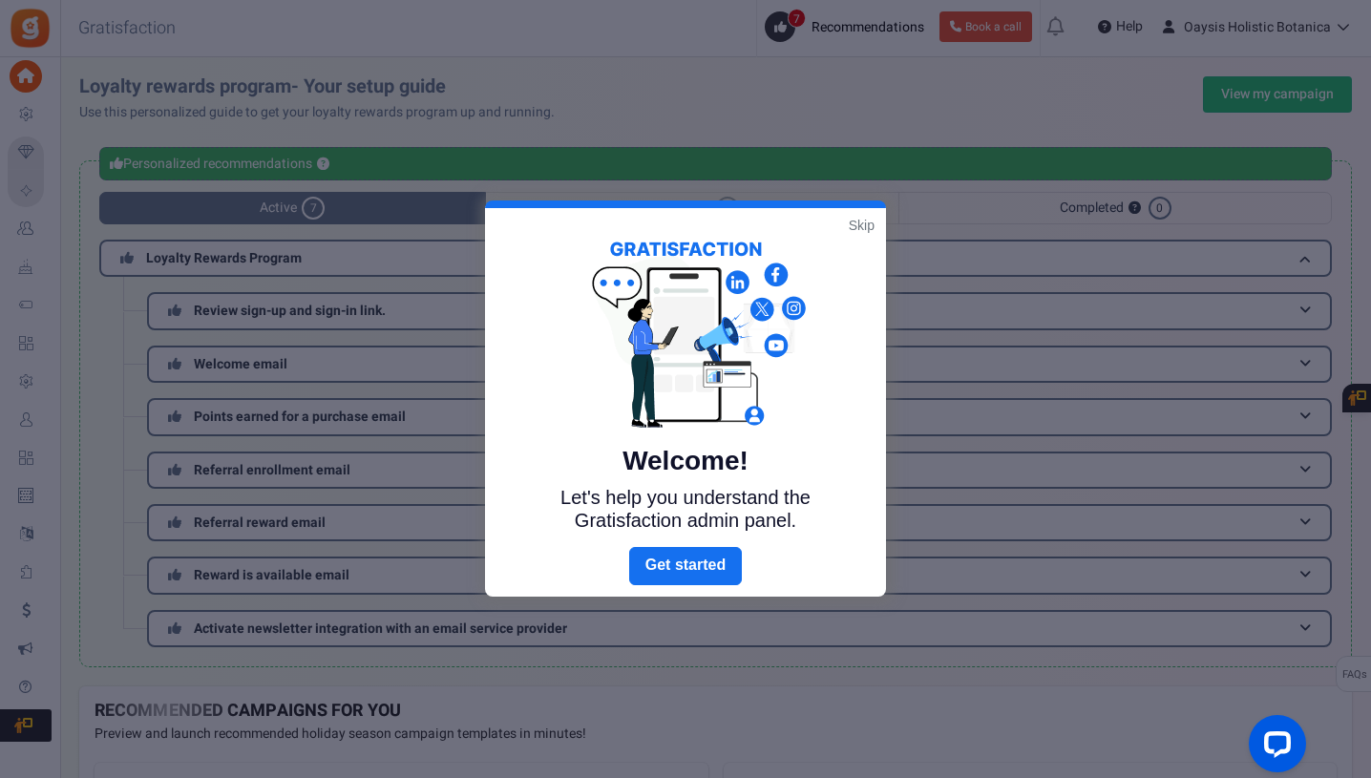
click at [859, 232] on link "Skip" at bounding box center [862, 225] width 26 height 19
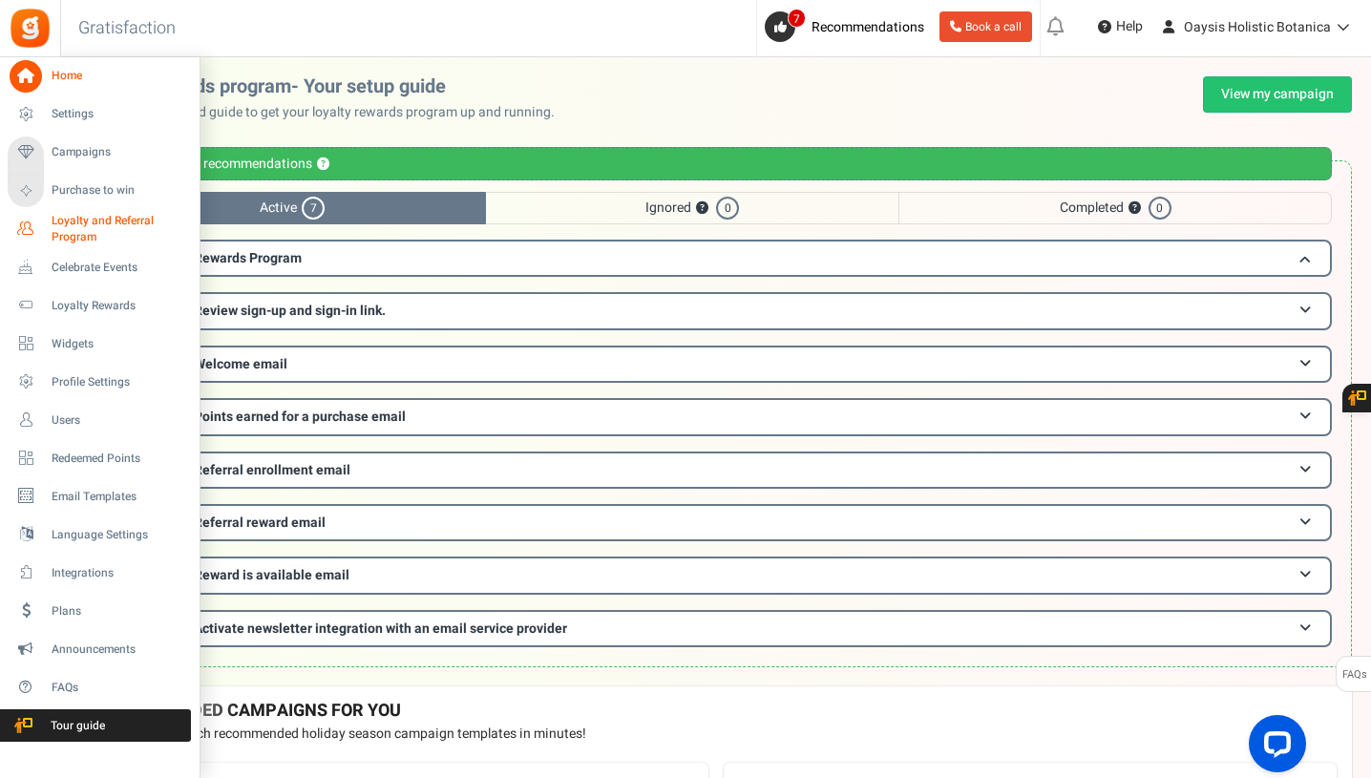
click at [81, 220] on span "Loyalty and Referral Program" at bounding box center [121, 229] width 139 height 32
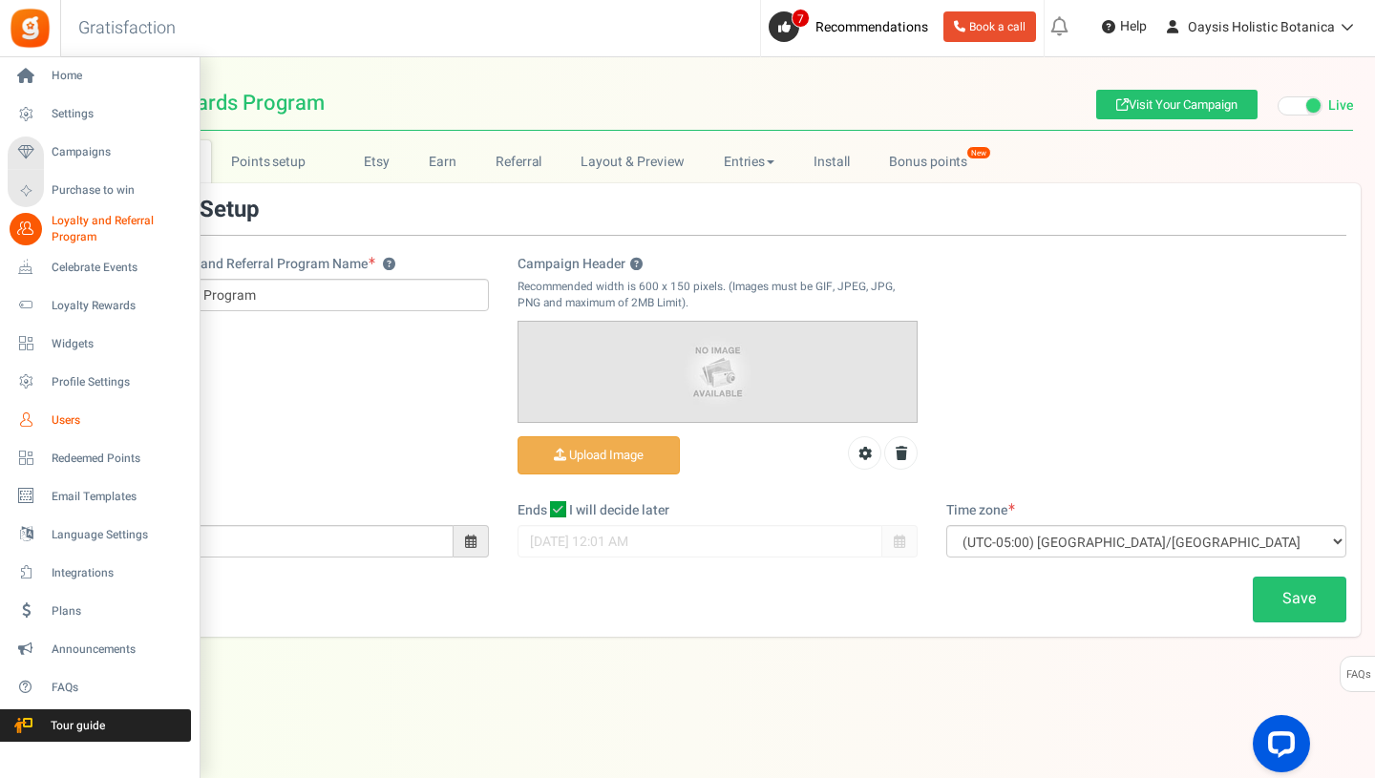
click at [59, 417] on span "Users" at bounding box center [119, 420] width 134 height 16
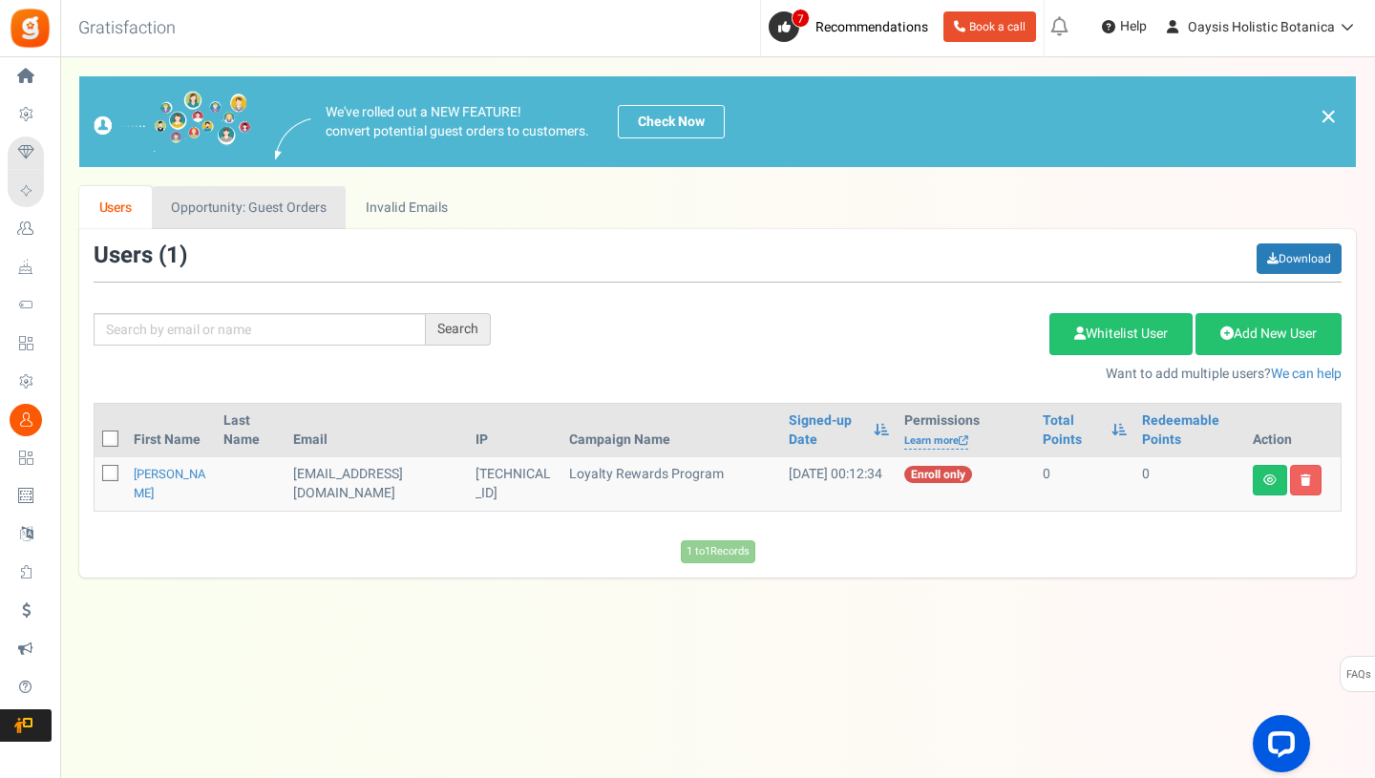
click at [295, 208] on link "Opportunity: Guest Orders" at bounding box center [249, 207] width 194 height 43
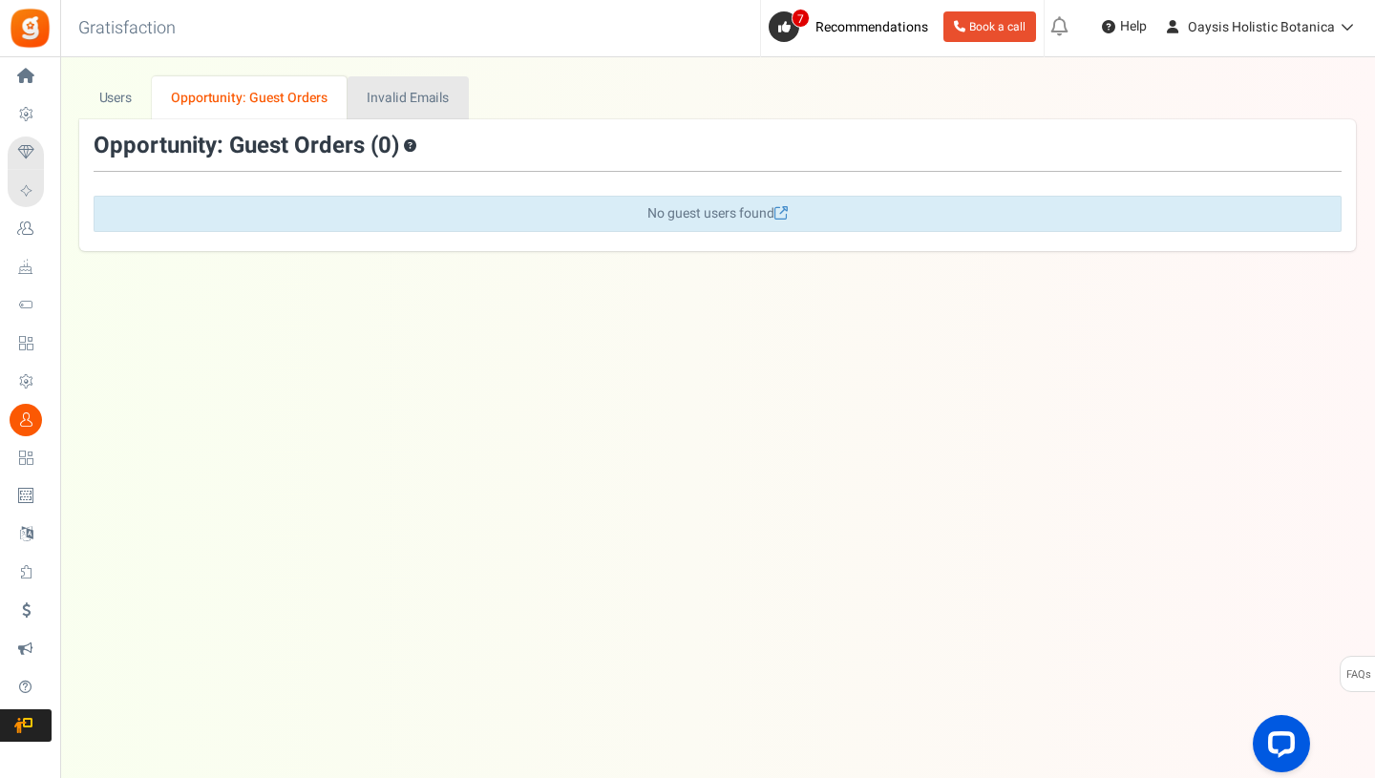
click at [407, 92] on link "Invalid Emails" at bounding box center [407, 97] width 121 height 43
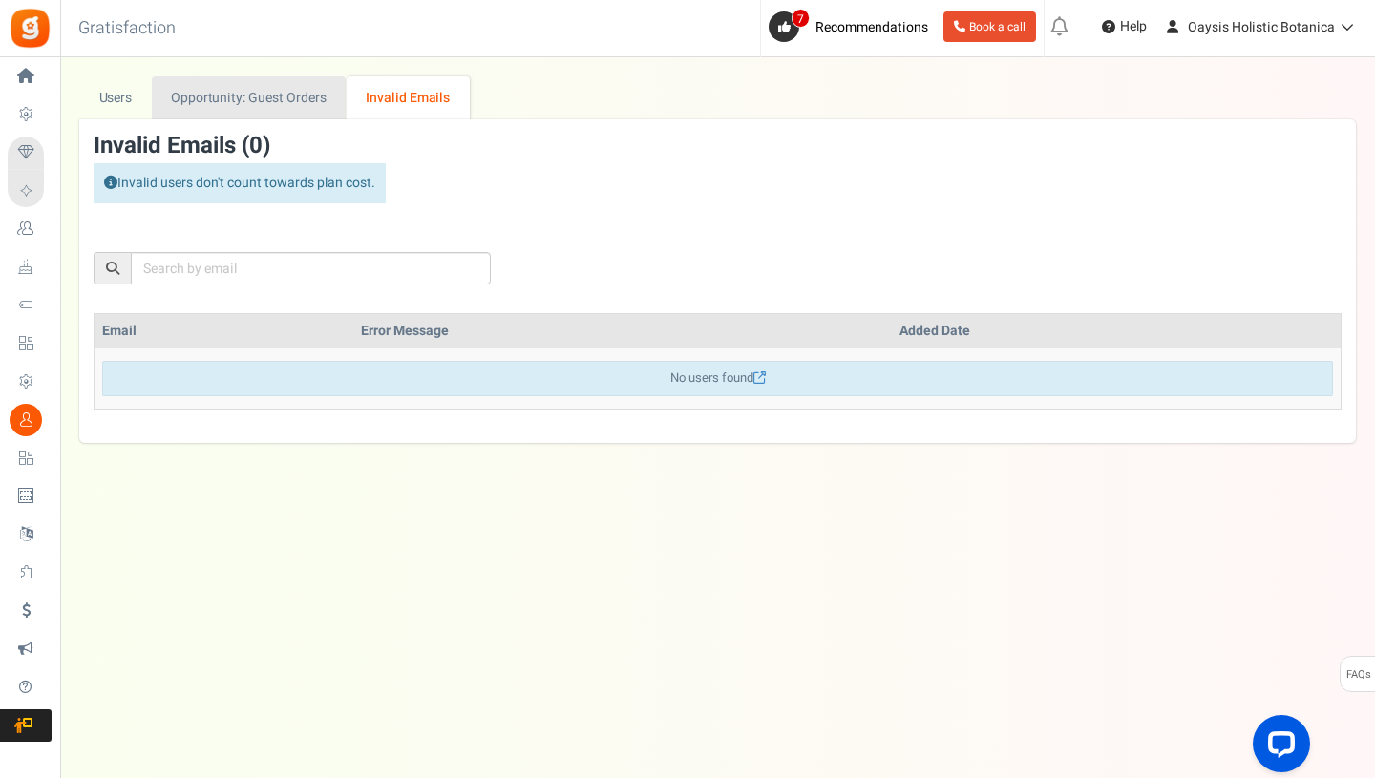
click at [276, 105] on link "Opportunity: Guest Orders" at bounding box center [249, 97] width 194 height 43
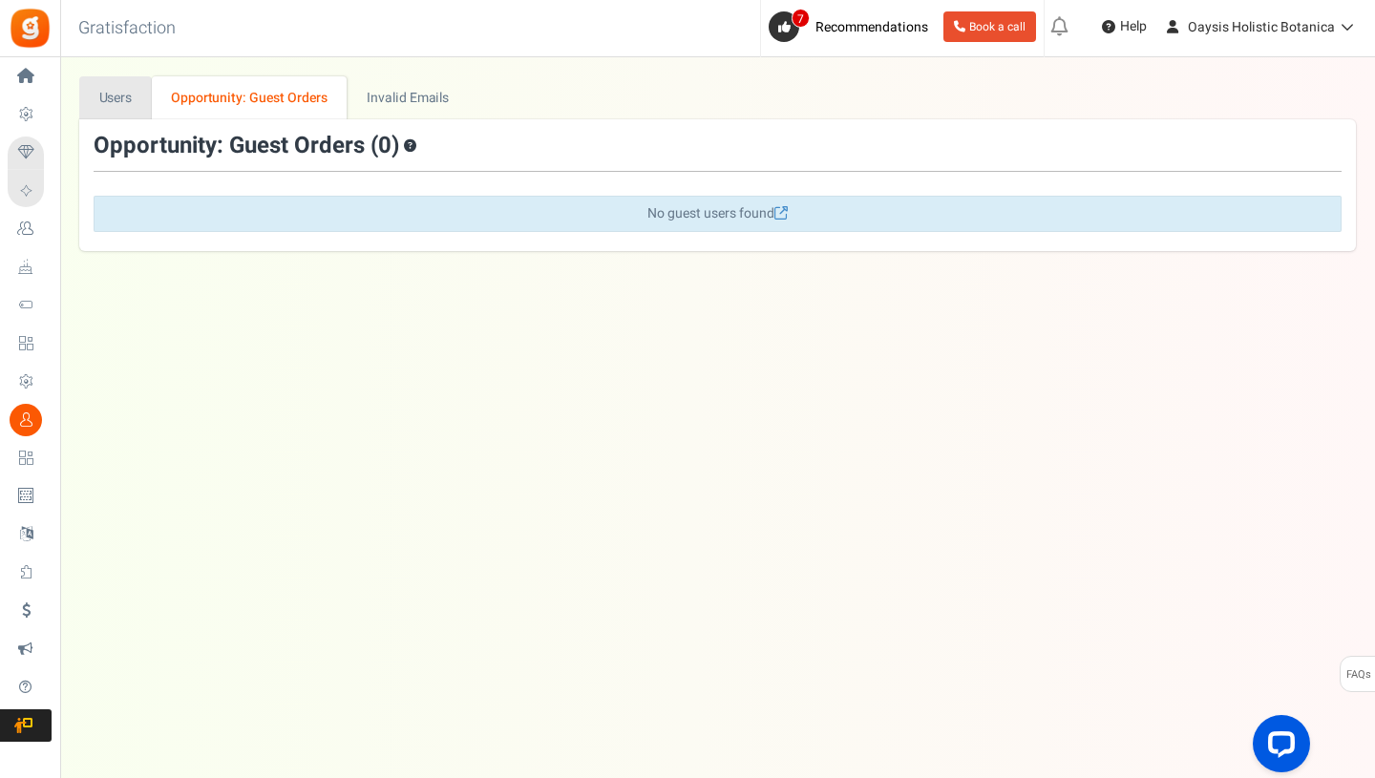
click at [113, 104] on link "Users" at bounding box center [115, 97] width 73 height 43
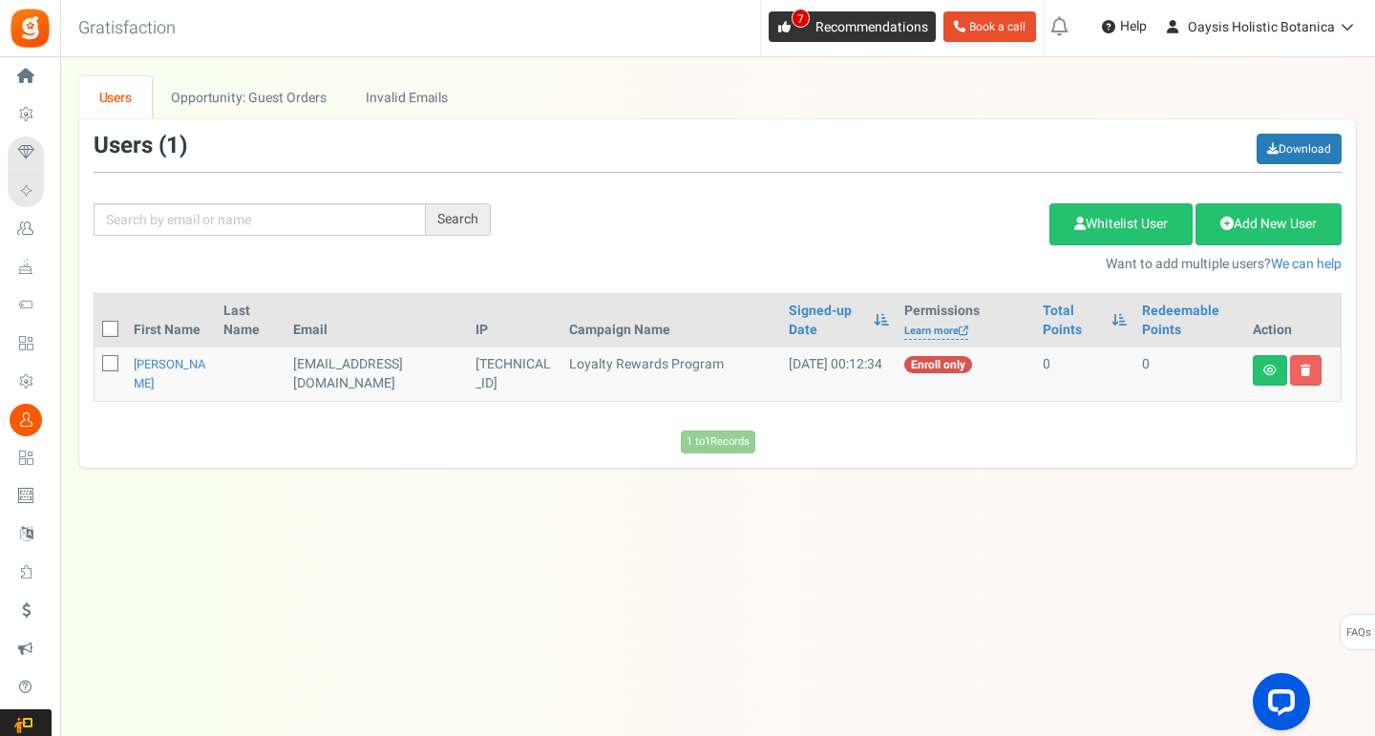
click at [798, 20] on span "7" at bounding box center [800, 18] width 18 height 19
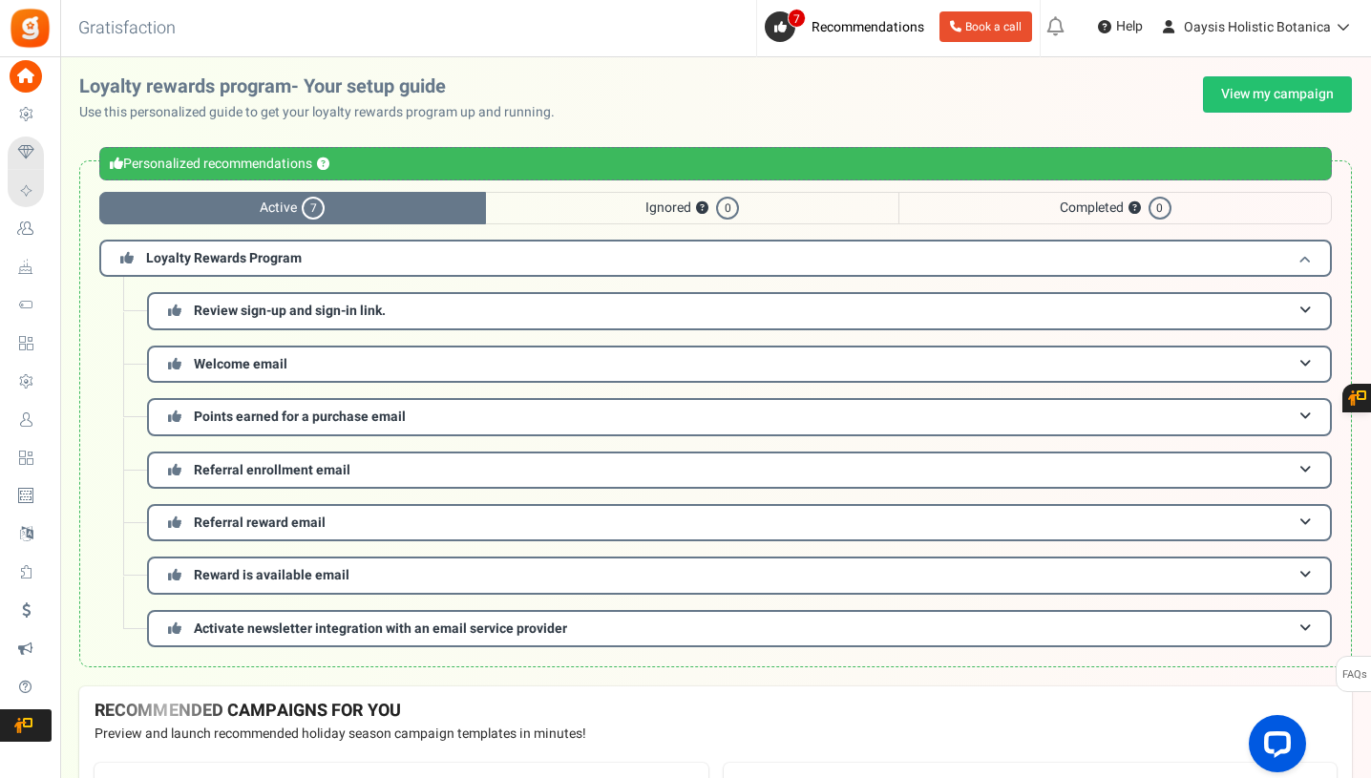
click at [625, 266] on h3 "Loyalty Rewards Program" at bounding box center [715, 258] width 1232 height 37
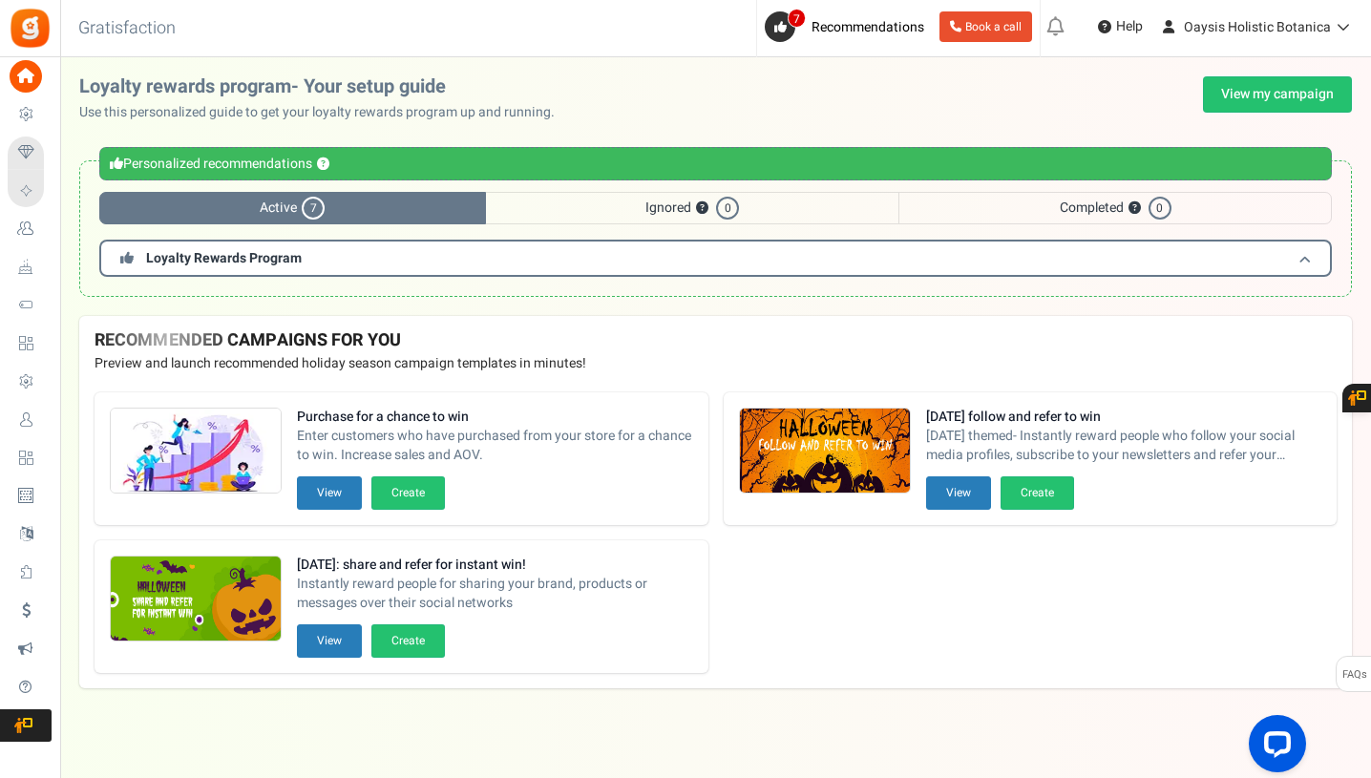
click at [625, 265] on h3 "Loyalty Rewards Program" at bounding box center [715, 258] width 1232 height 37
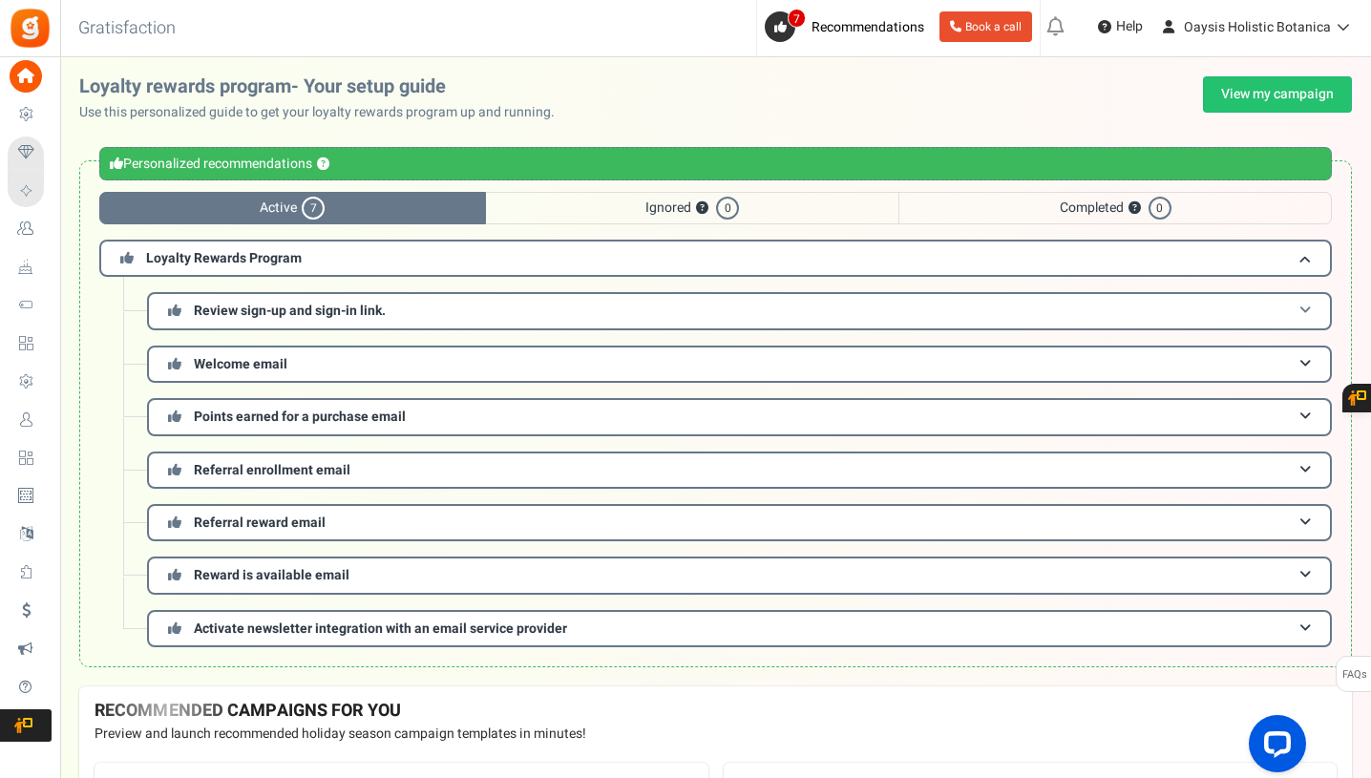
click at [657, 318] on h3 "Review sign-up and sign-in link." at bounding box center [739, 310] width 1185 height 37
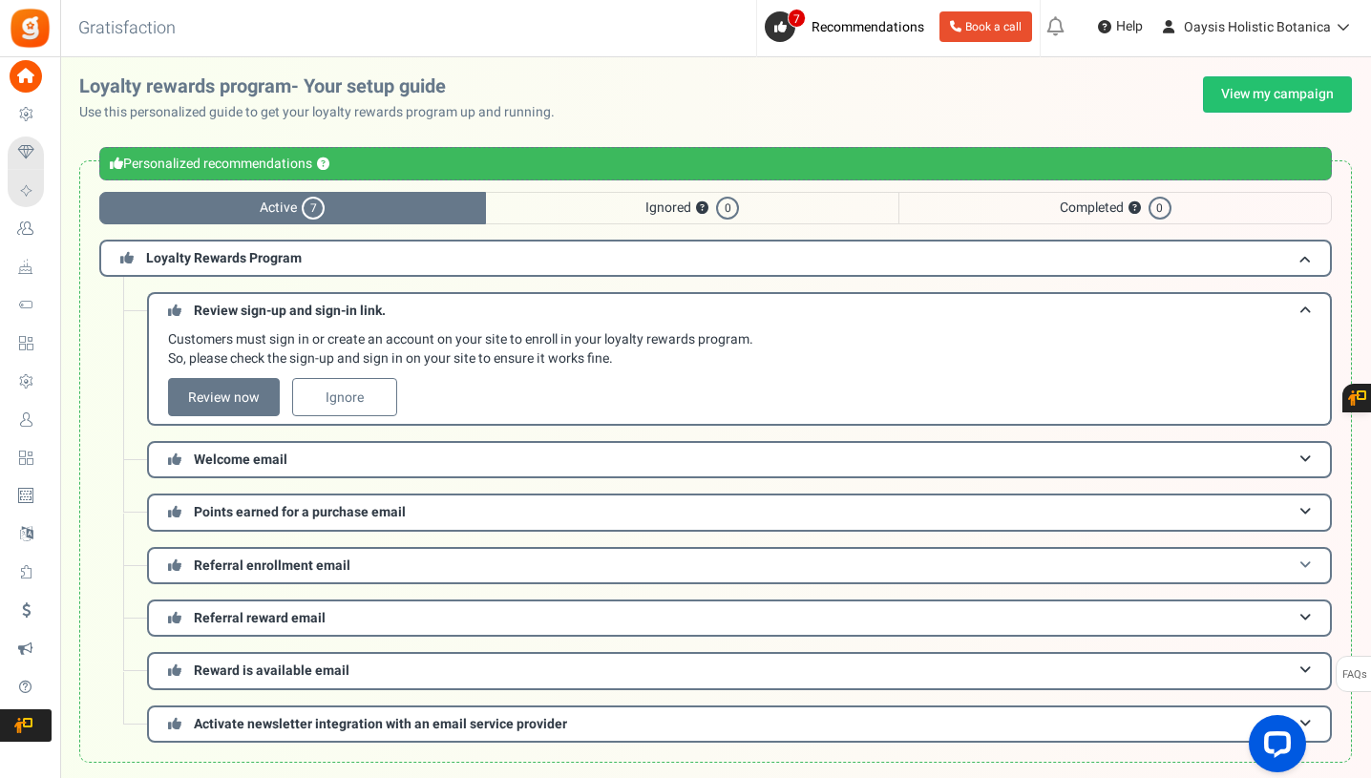
click at [220, 566] on span "Referral enrollment email" at bounding box center [272, 566] width 157 height 20
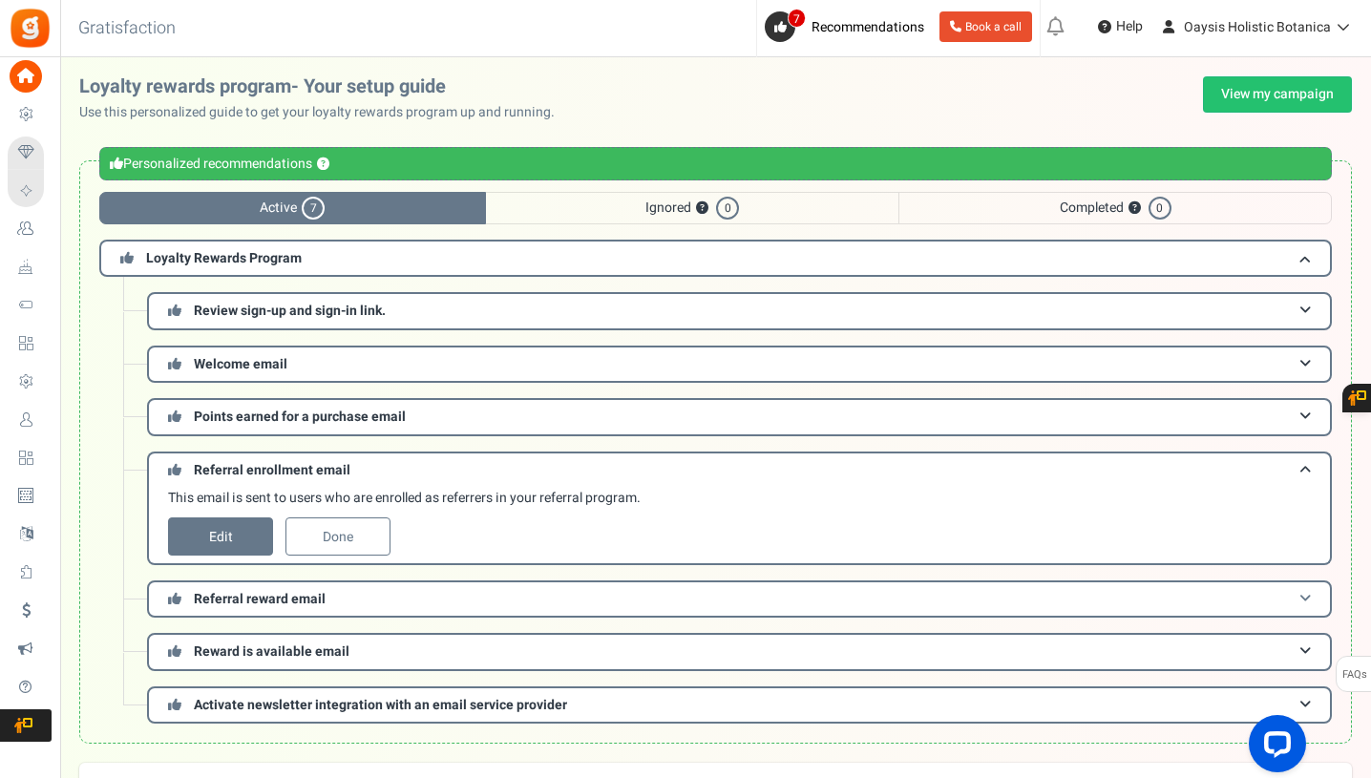
click at [293, 595] on span "Referral reward email" at bounding box center [260, 599] width 132 height 20
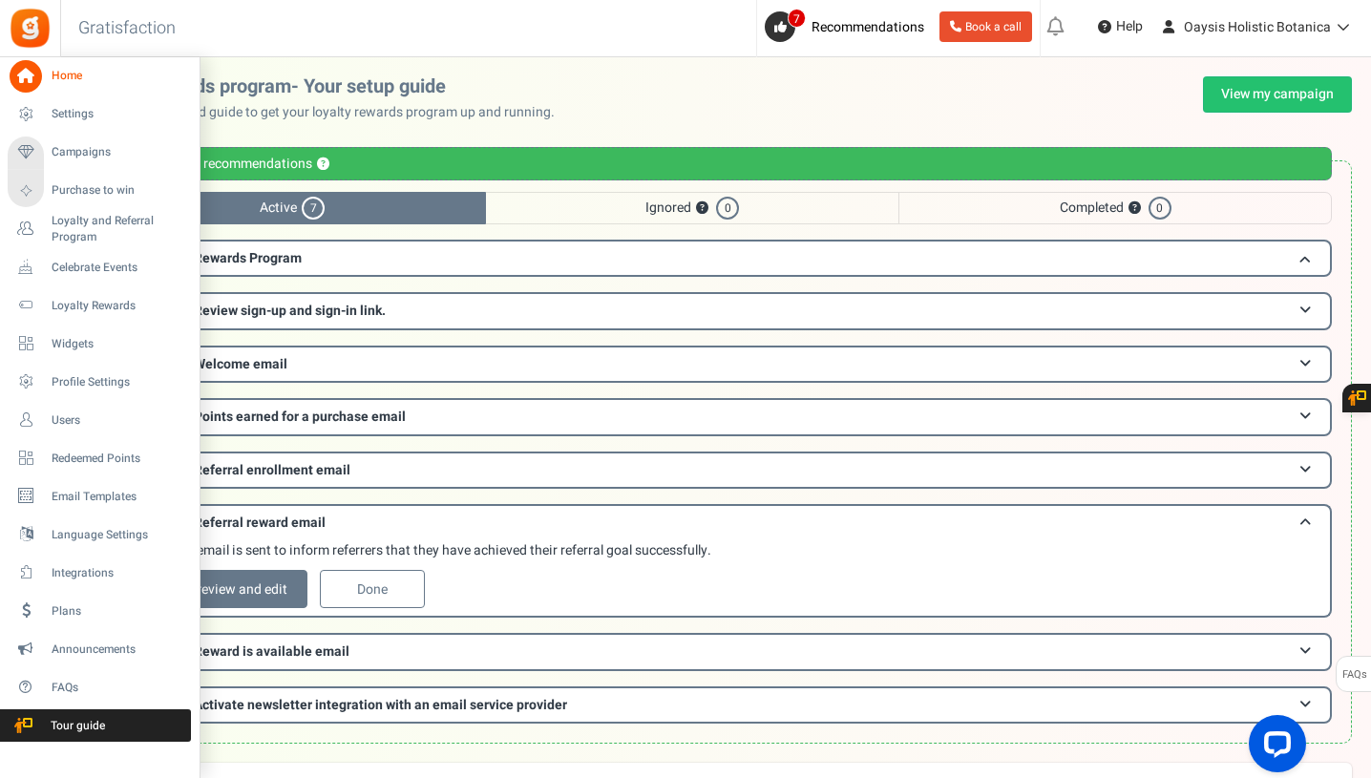
click at [28, 72] on icon at bounding box center [26, 76] width 32 height 32
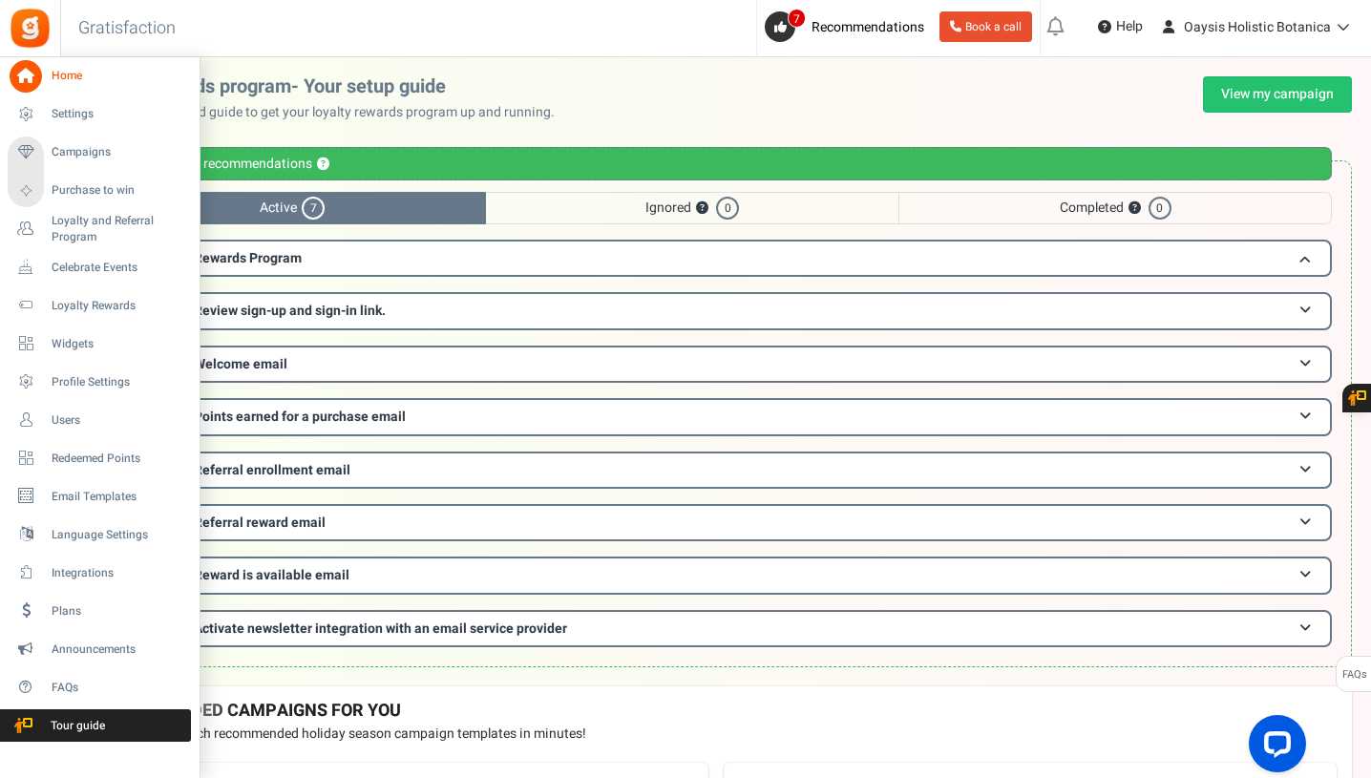
click at [65, 73] on span "Home" at bounding box center [119, 76] width 134 height 16
click at [88, 468] on link "Redeemed Points" at bounding box center [99, 458] width 183 height 32
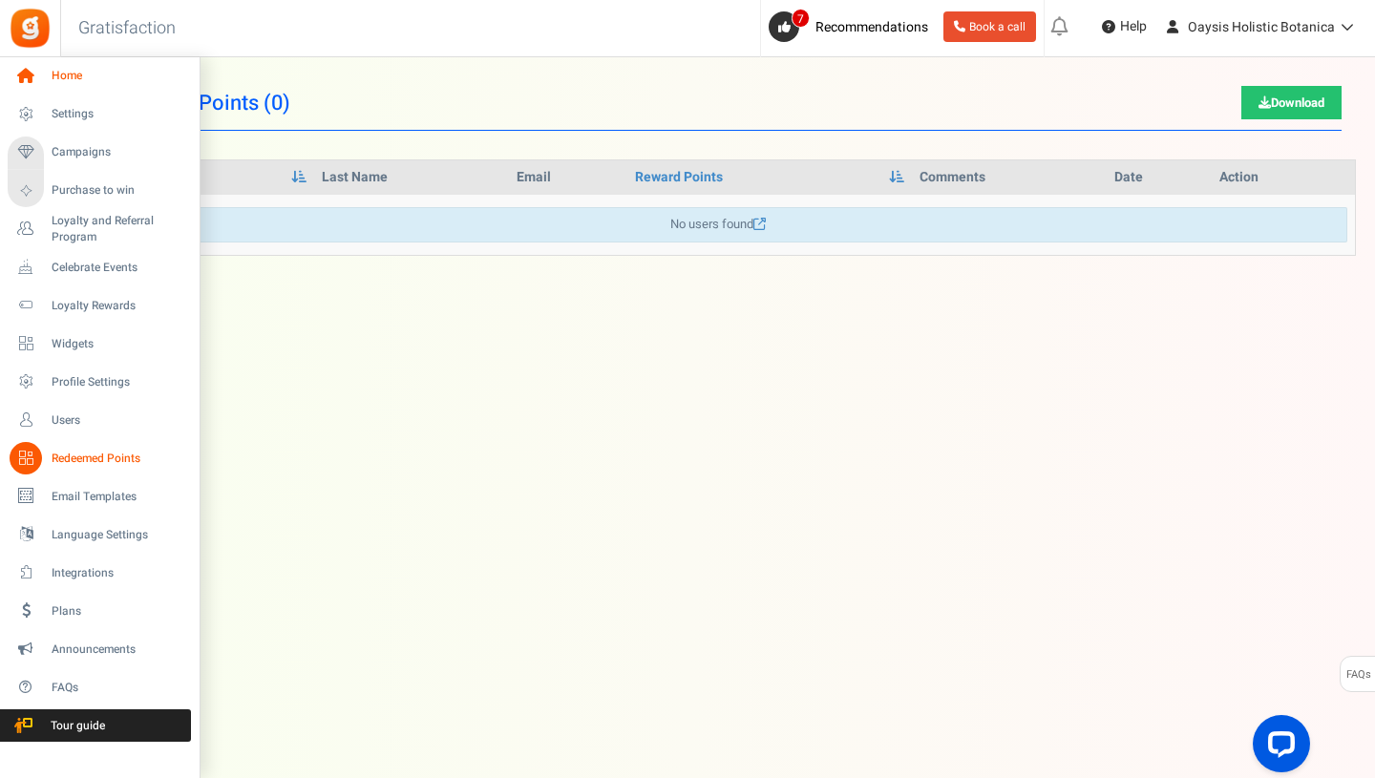
click at [66, 80] on span "Home" at bounding box center [119, 76] width 134 height 16
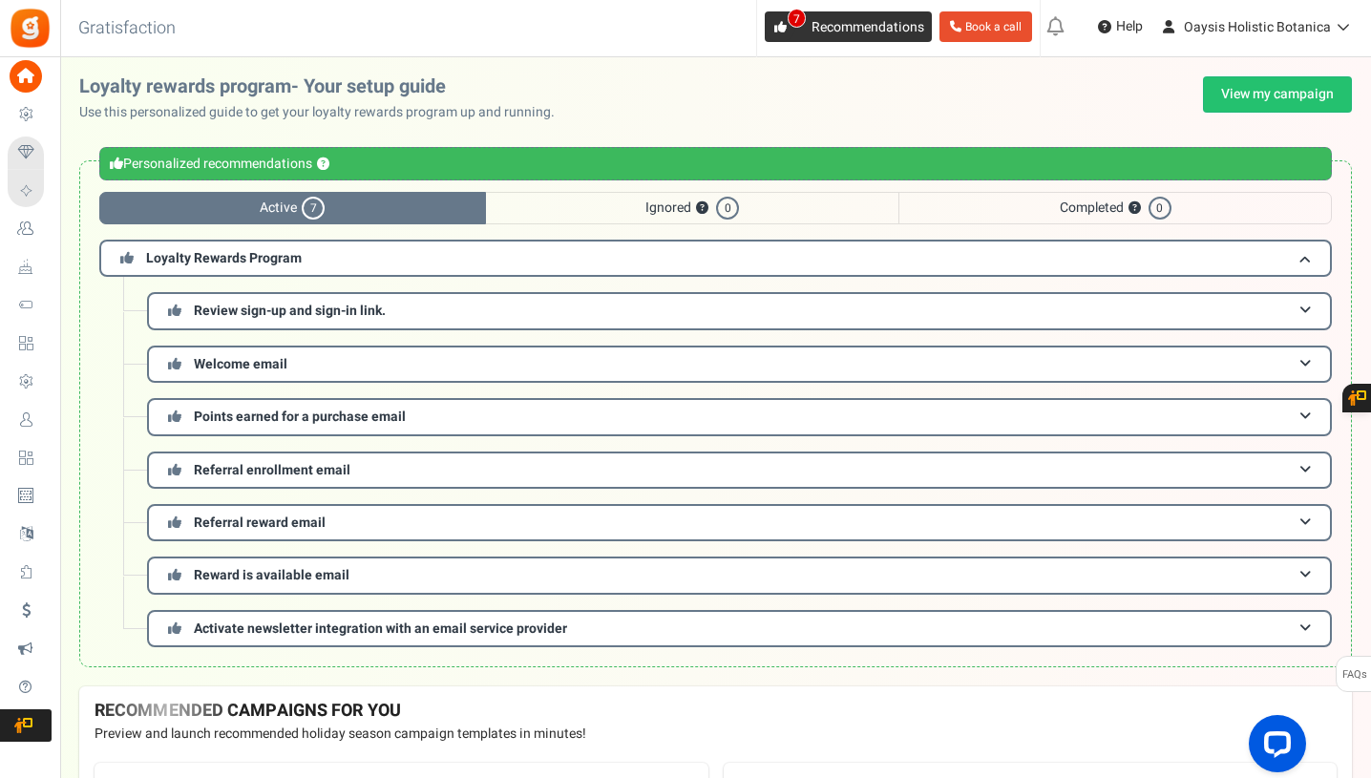
click at [790, 32] on span "7" at bounding box center [780, 26] width 31 height 31
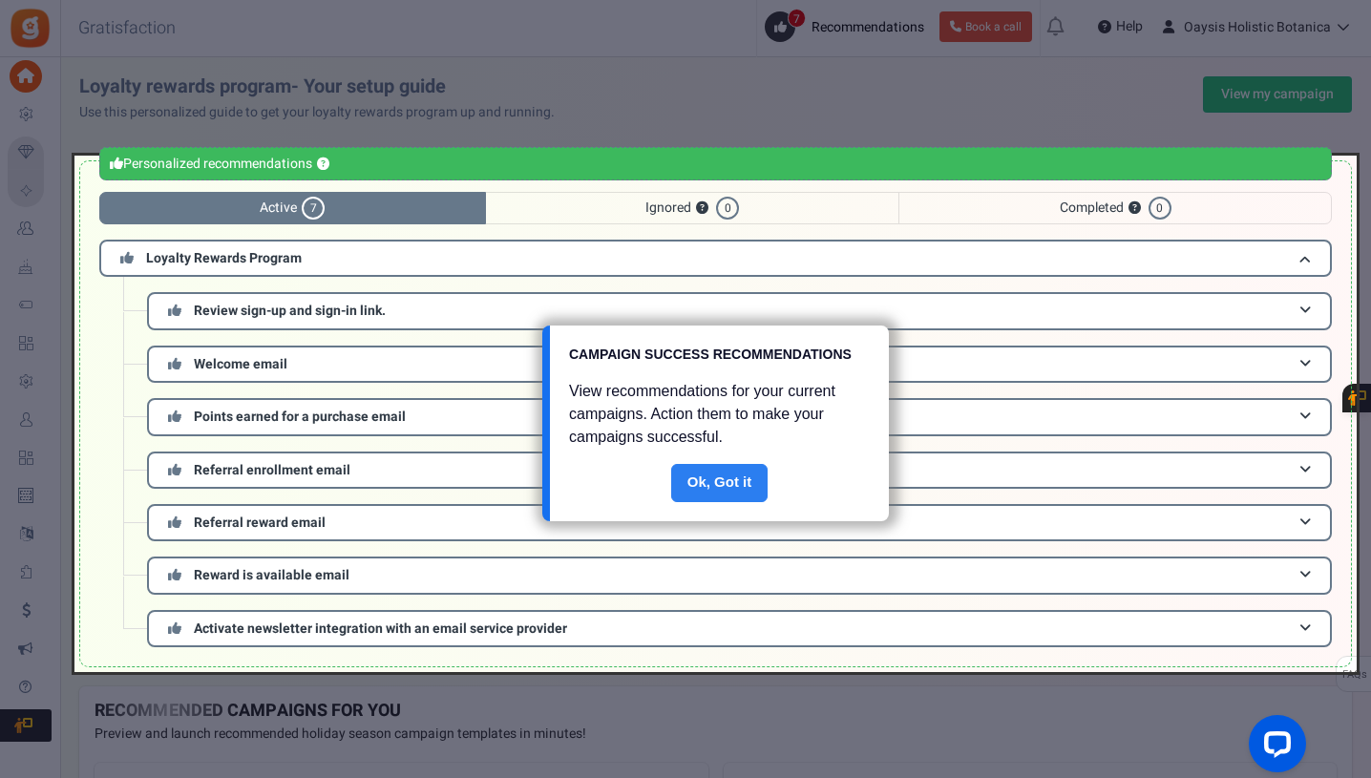
click at [758, 483] on link "Done" at bounding box center [719, 483] width 97 height 38
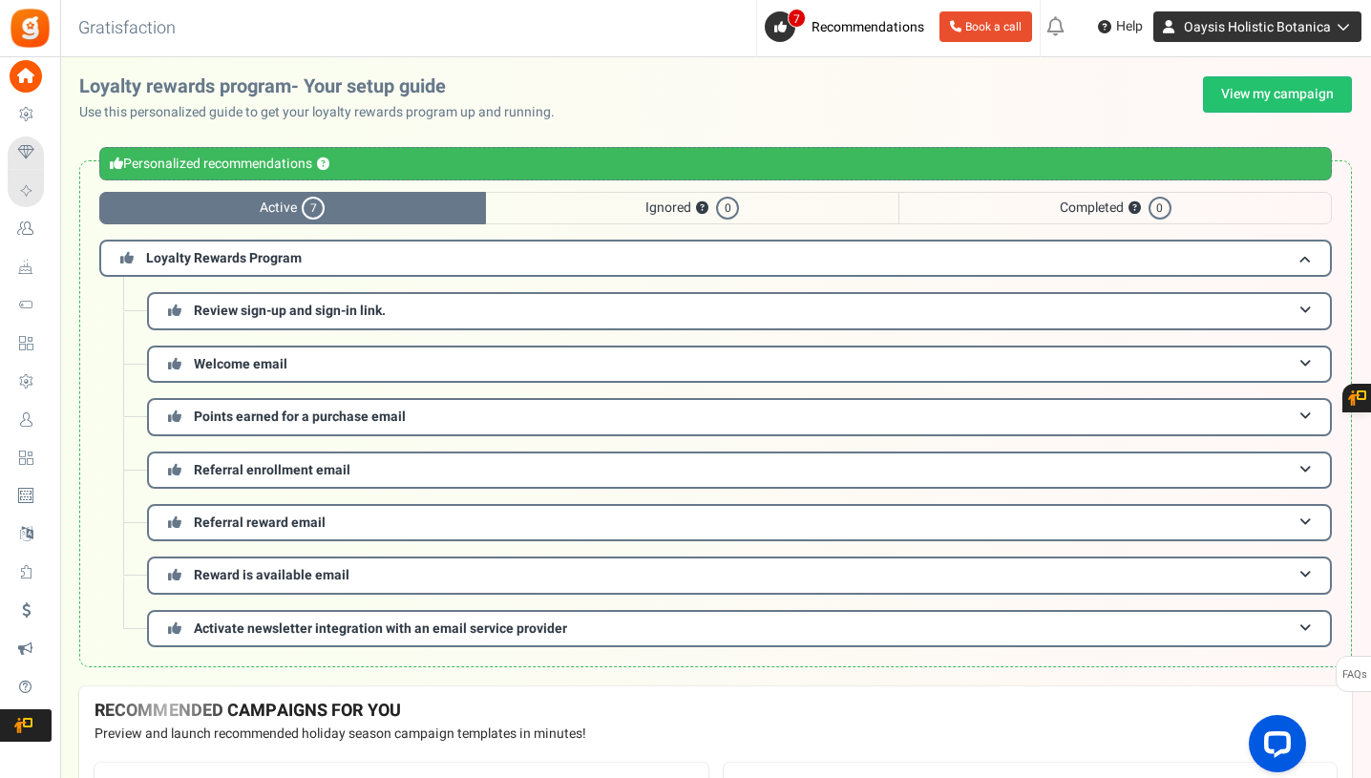
click at [1321, 36] on span "Oaysis Holistic Botanica" at bounding box center [1257, 27] width 147 height 20
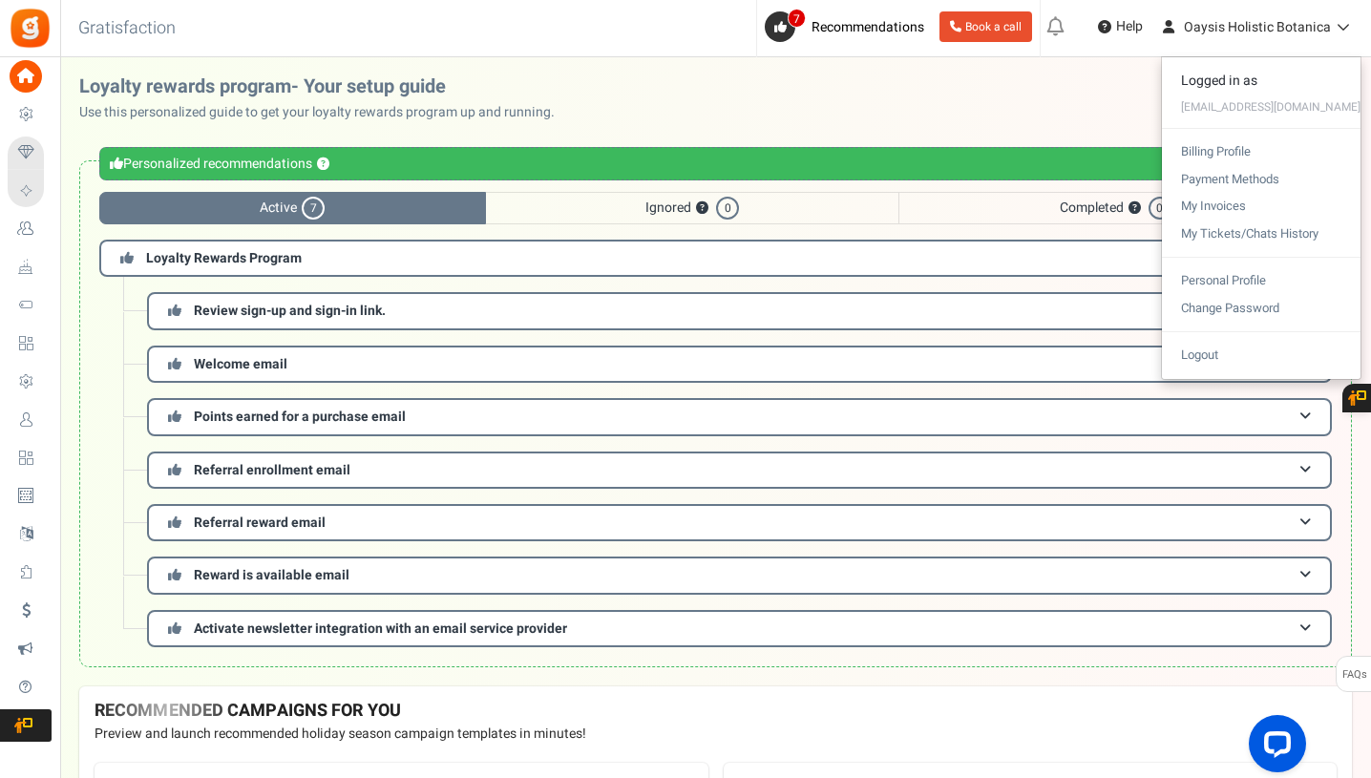
click at [22, 33] on img at bounding box center [30, 28] width 43 height 43
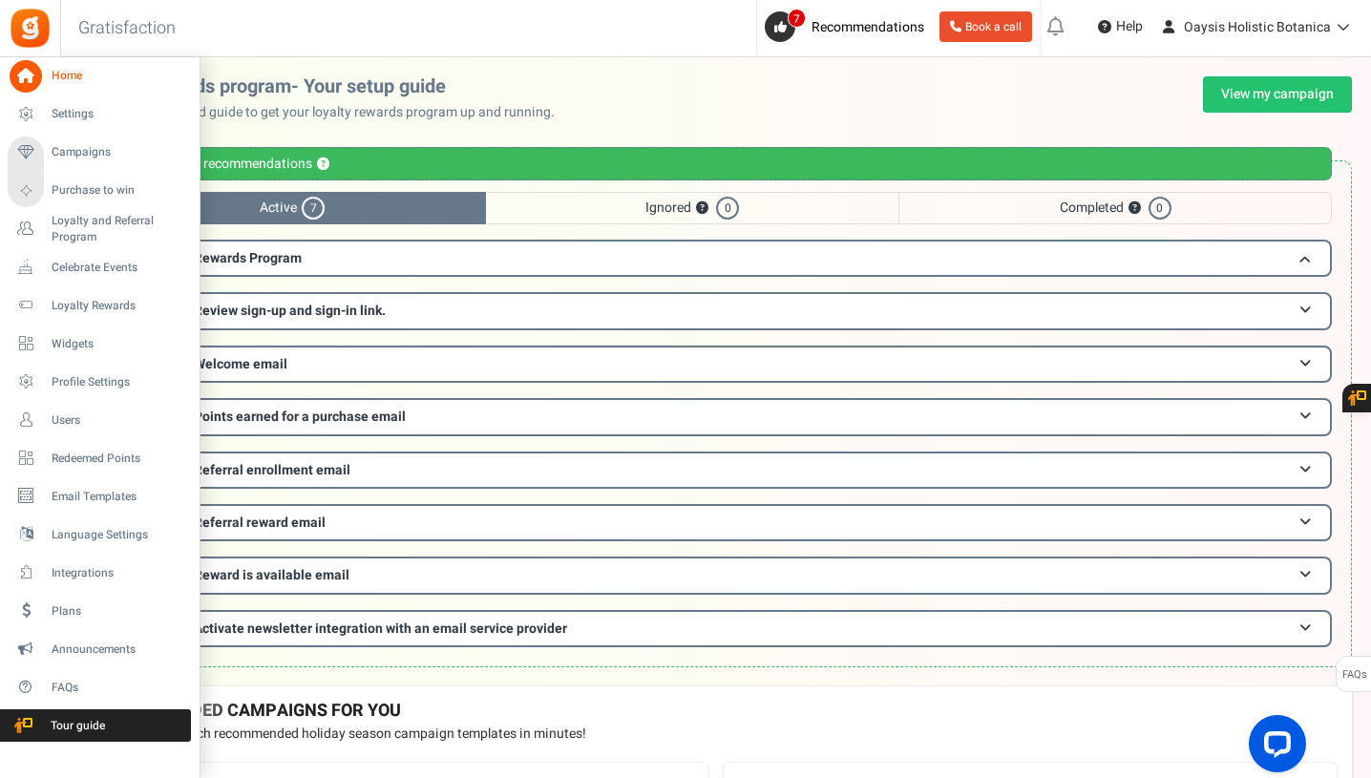
click at [33, 71] on icon at bounding box center [26, 76] width 32 height 32
